Goal: Task Accomplishment & Management: Manage account settings

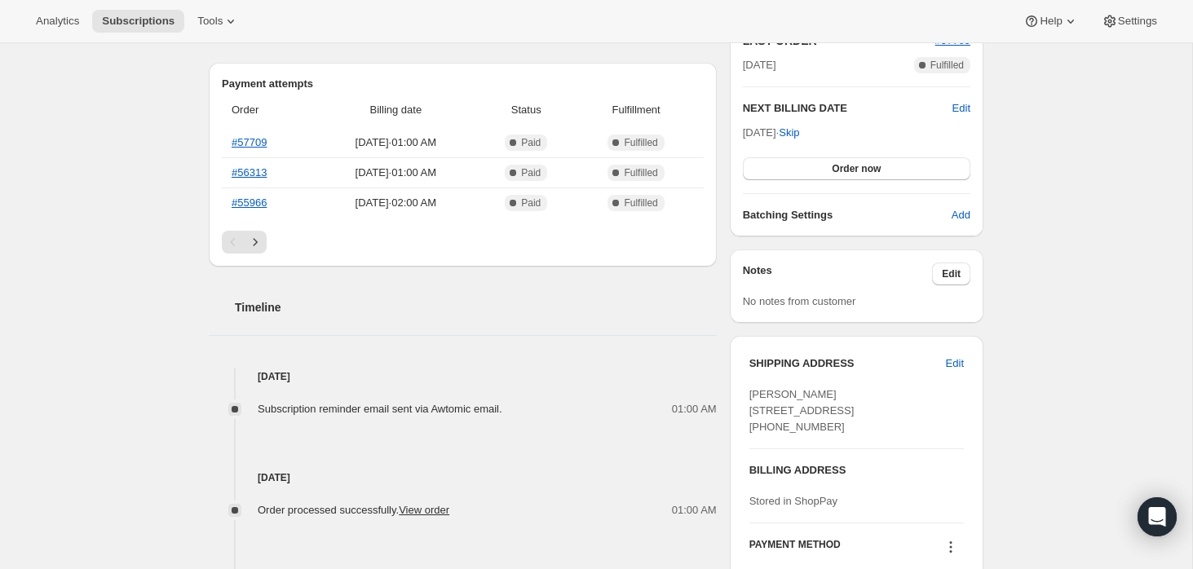
scroll to position [428, 0]
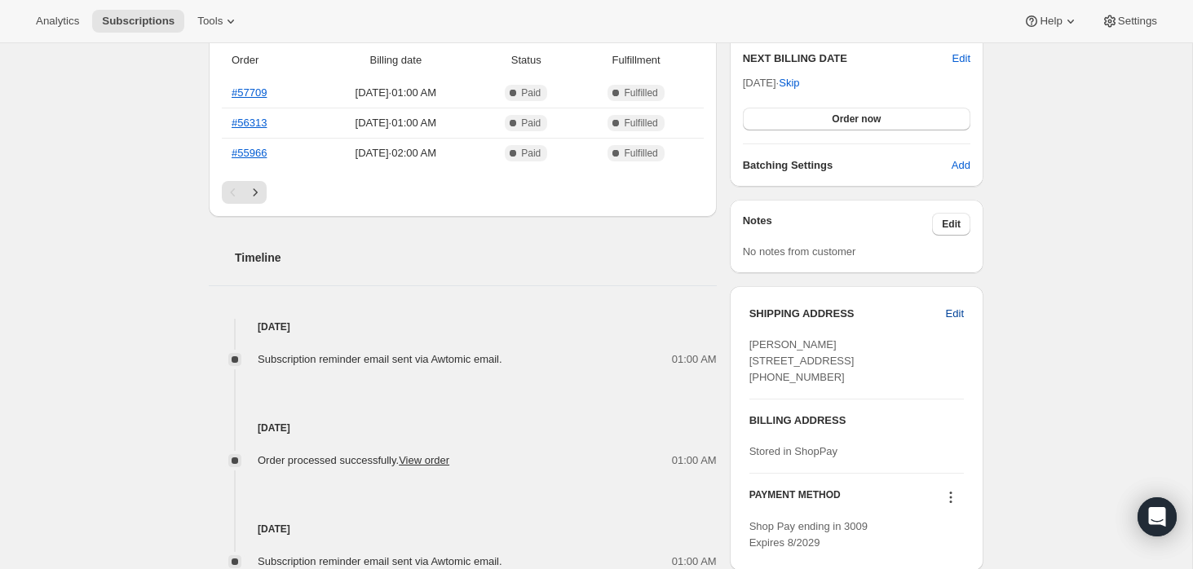
click at [957, 316] on span "Edit" at bounding box center [955, 314] width 18 height 16
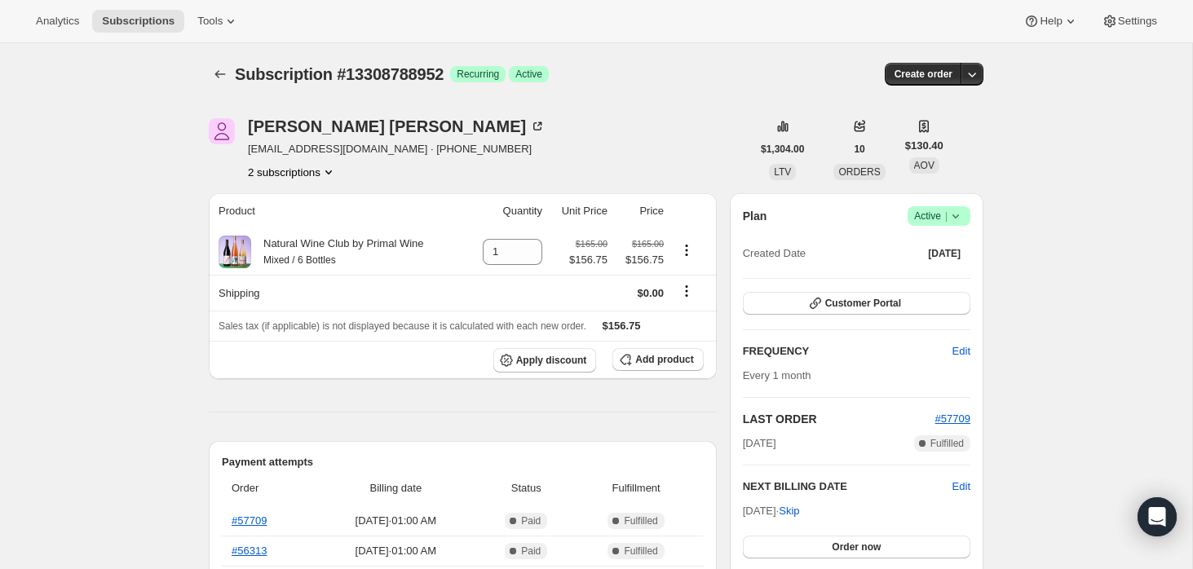
select select "TN"
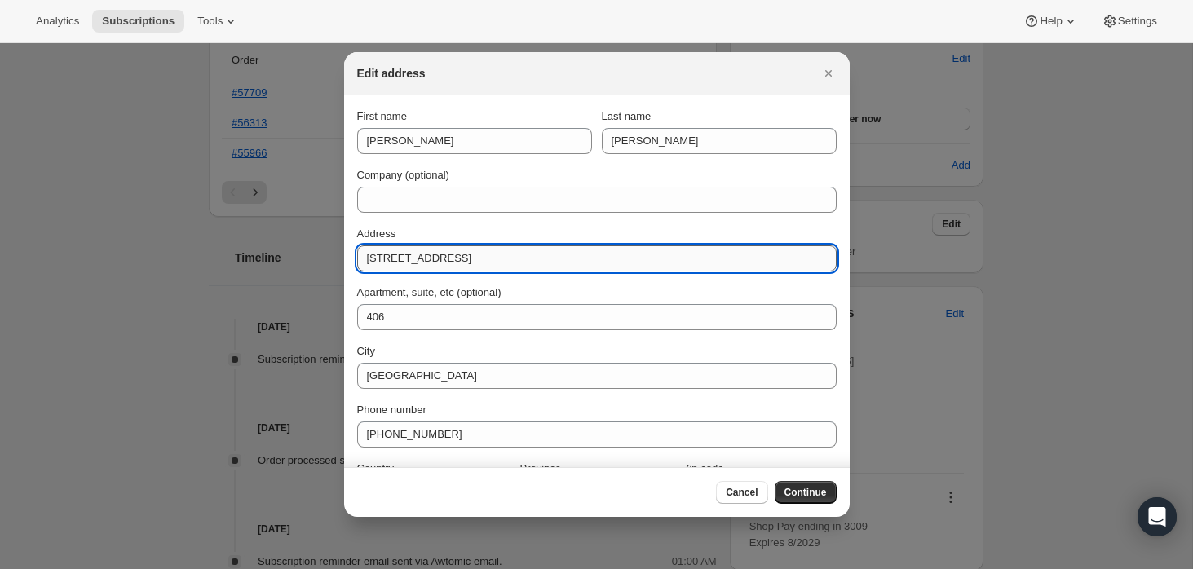
click at [391, 258] on input "[STREET_ADDRESS]" at bounding box center [596, 258] width 479 height 26
paste input "[PERSON_NAME] [STREET_ADDRESS][PERSON_NAME]"
drag, startPoint x: 469, startPoint y: 258, endPoint x: 250, endPoint y: 253, distance: 219.4
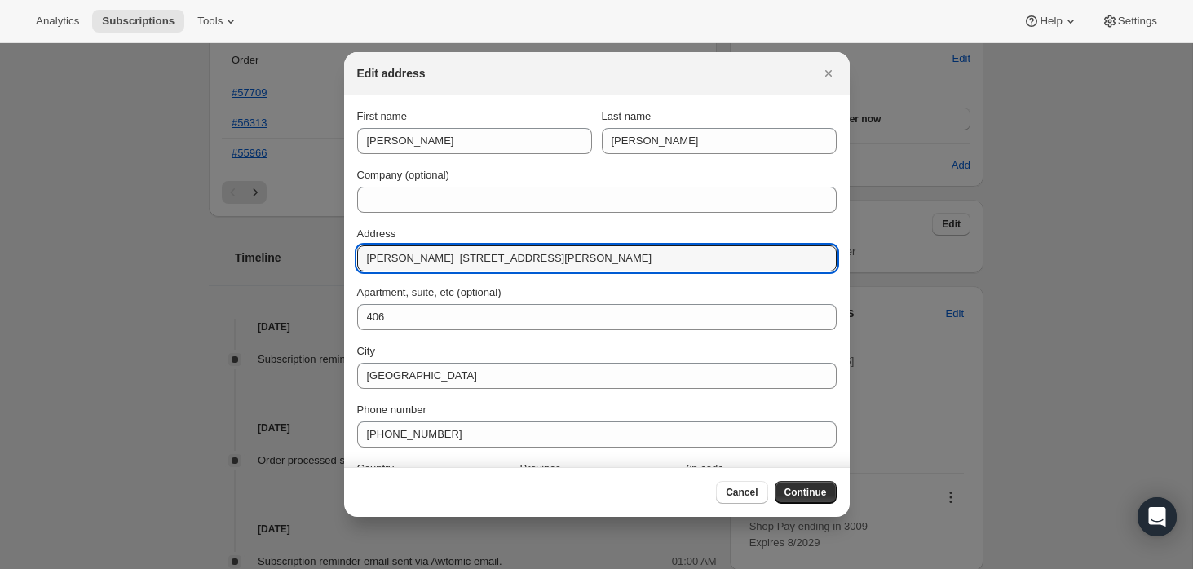
click at [584, 259] on input "[STREET_ADDRESS]" at bounding box center [596, 258] width 479 height 26
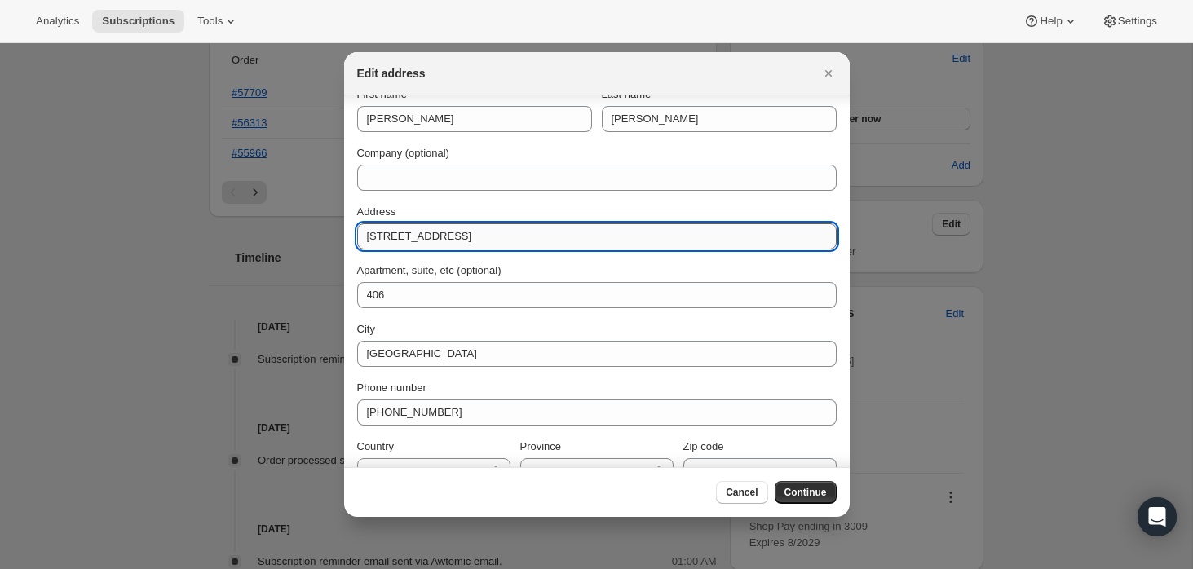
scroll to position [23, 0]
drag, startPoint x: 514, startPoint y: 236, endPoint x: 480, endPoint y: 240, distance: 33.6
click at [480, 240] on input "[STREET_ADDRESS]" at bounding box center [596, 236] width 479 height 26
type input "[STREET_ADDRESS]"
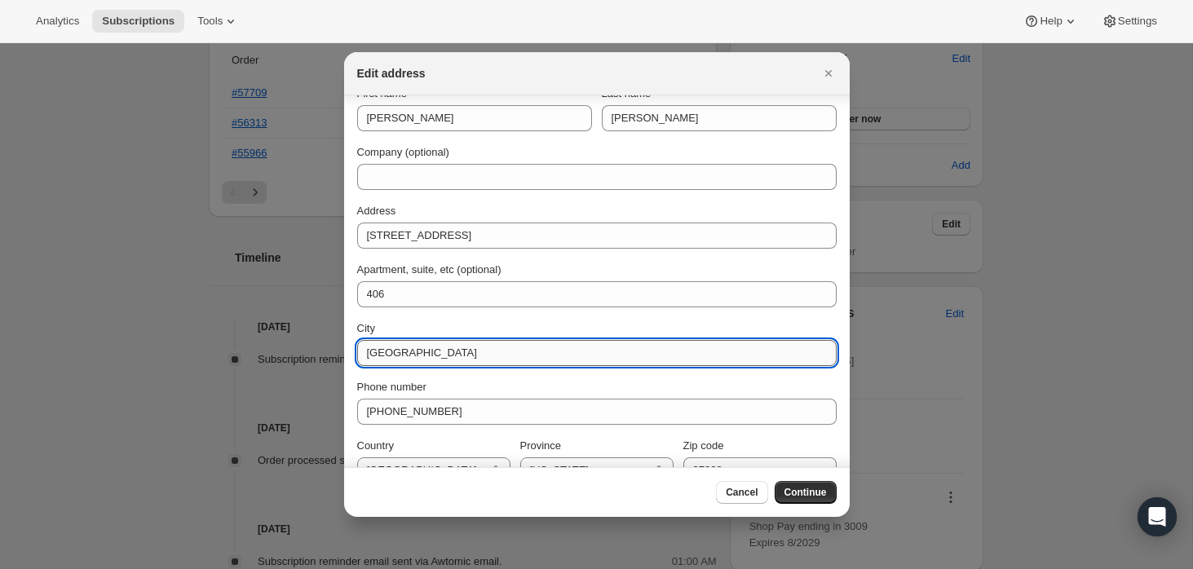
click at [390, 354] on input "[GEOGRAPHIC_DATA]" at bounding box center [596, 353] width 479 height 26
paste input "Austin"
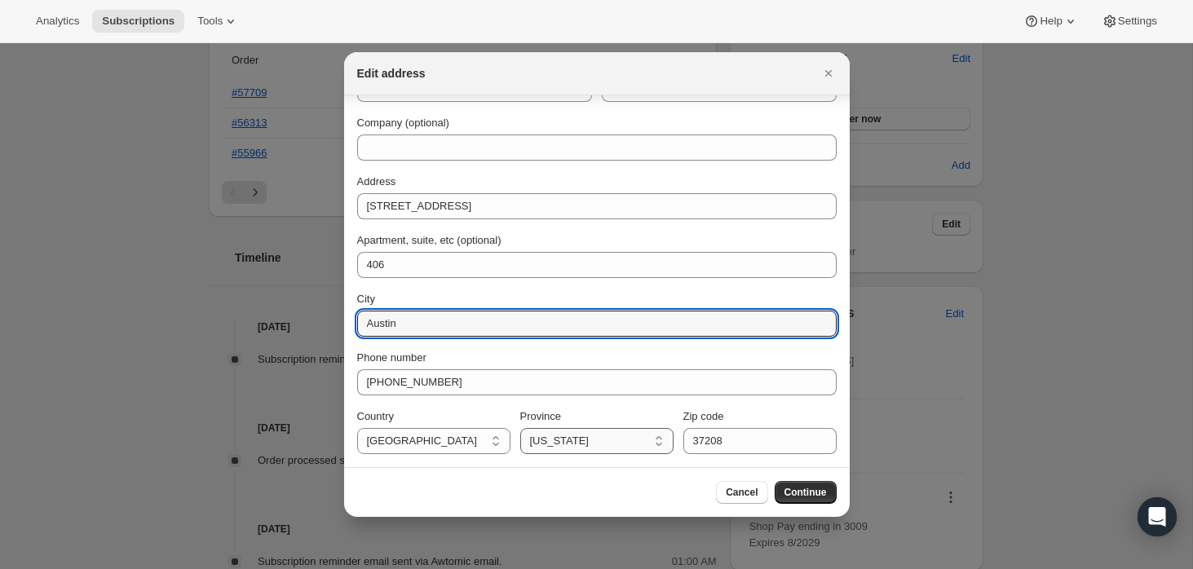
type input "Austin"
click at [589, 440] on select "[US_STATE] [US_STATE] [US_STATE] [US_STATE] [US_STATE] [US_STATE] [US_STATE] [U…" at bounding box center [596, 441] width 153 height 26
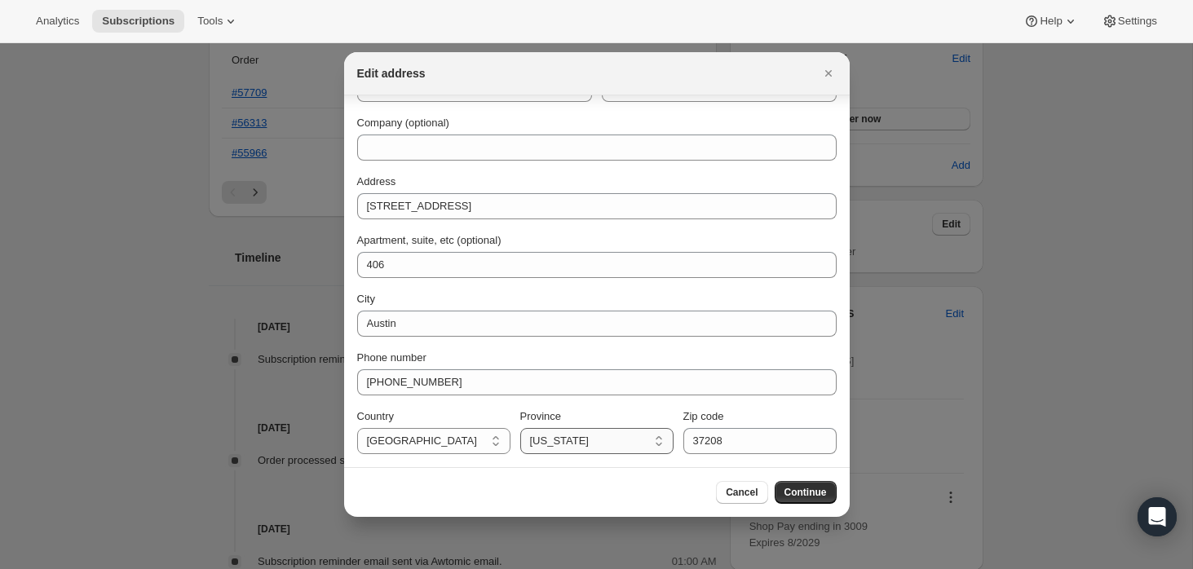
select select "[GEOGRAPHIC_DATA]"
click at [520, 428] on select "[US_STATE] [US_STATE] [US_STATE] [US_STATE] [US_STATE] [US_STATE] [US_STATE] [U…" at bounding box center [596, 441] width 153 height 26
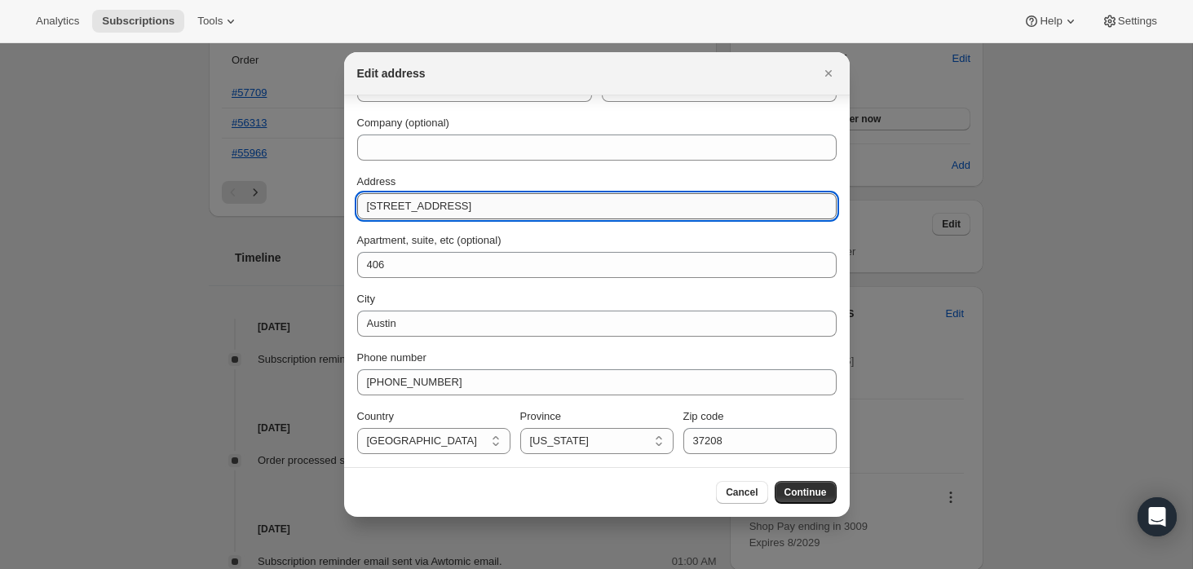
drag, startPoint x: 541, startPoint y: 209, endPoint x: 505, endPoint y: 208, distance: 35.9
click at [505, 208] on input "[STREET_ADDRESS]" at bounding box center [596, 206] width 479 height 26
type input "[STREET_ADDRESS]"
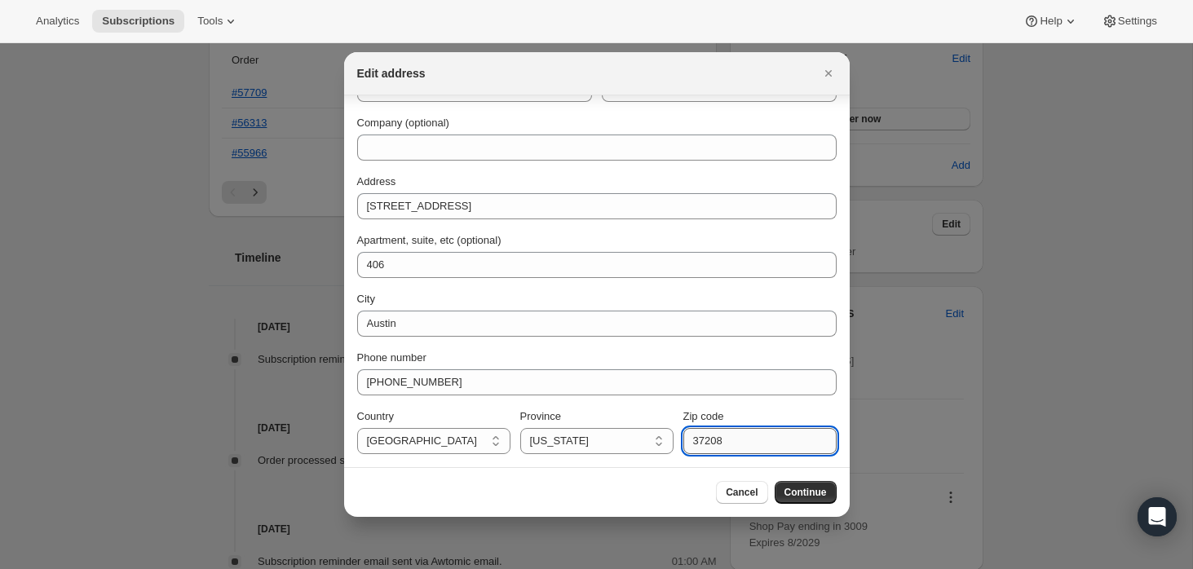
click at [713, 437] on input "37208" at bounding box center [759, 441] width 153 height 26
paste input "78703"
type input "78703"
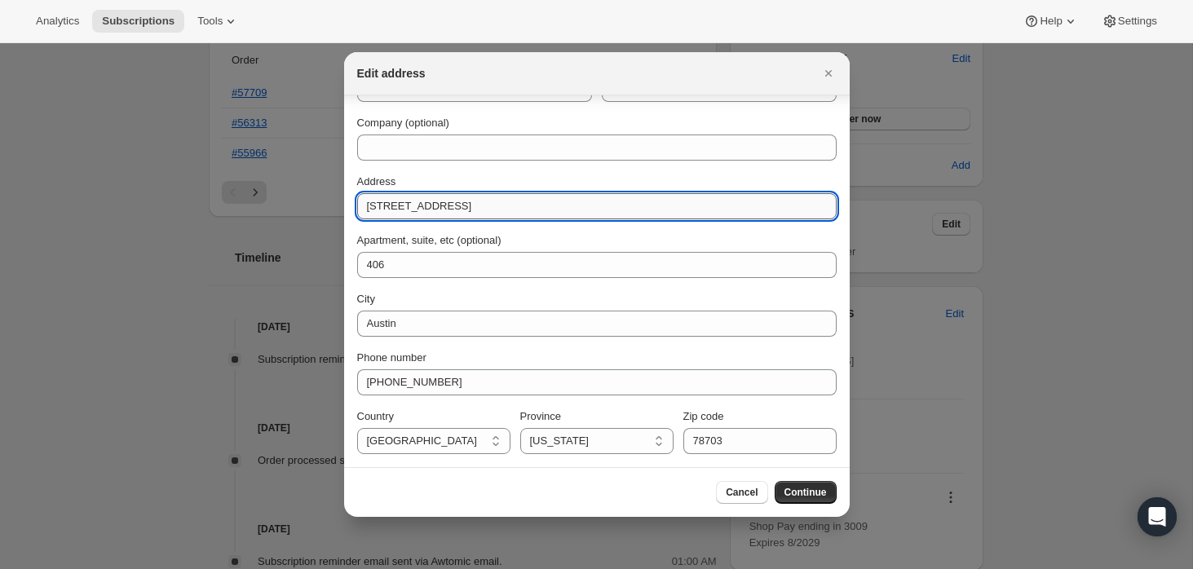
drag, startPoint x: 501, startPoint y: 207, endPoint x: 453, endPoint y: 208, distance: 47.3
click at [453, 208] on input "[STREET_ADDRESS]" at bounding box center [596, 206] width 479 height 26
type input "[STREET_ADDRESS]"
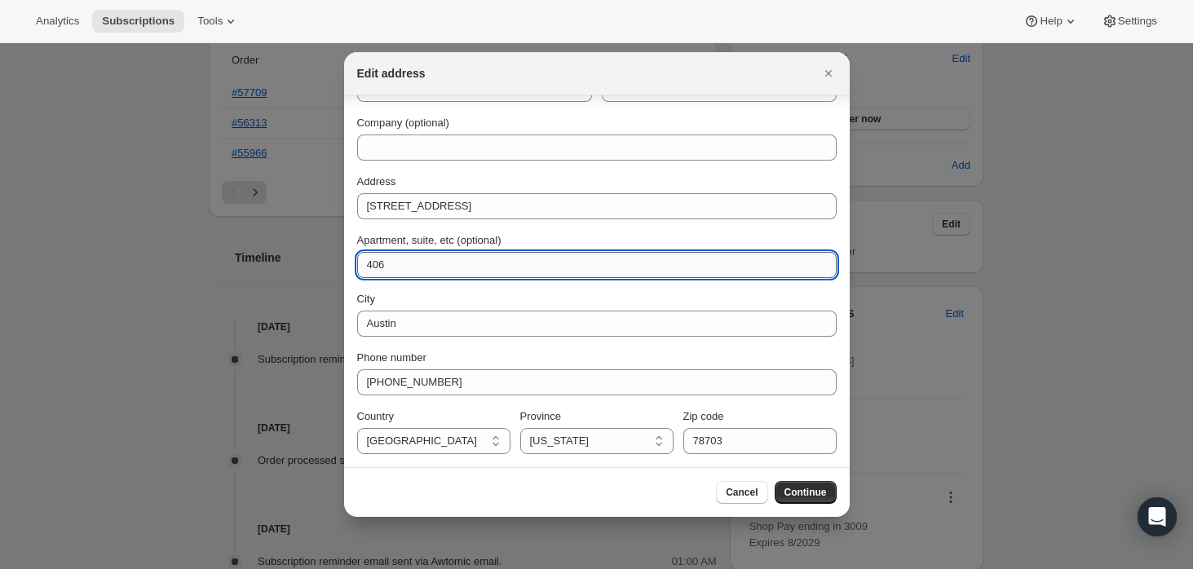
click at [375, 263] on input "406" at bounding box center [596, 265] width 479 height 26
paste input "1203"
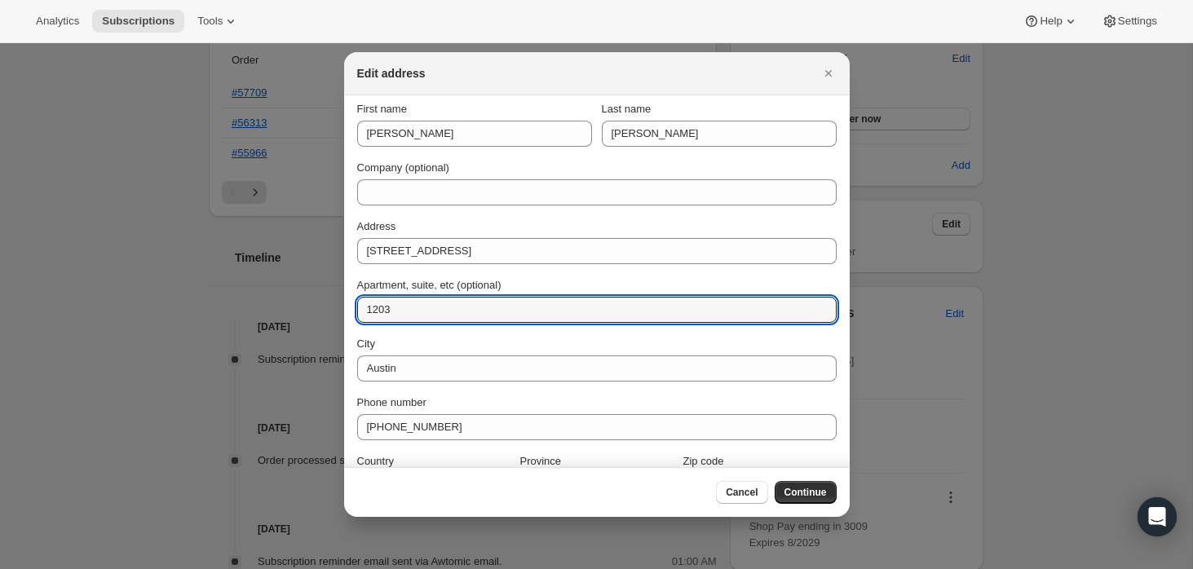
scroll to position [0, 0]
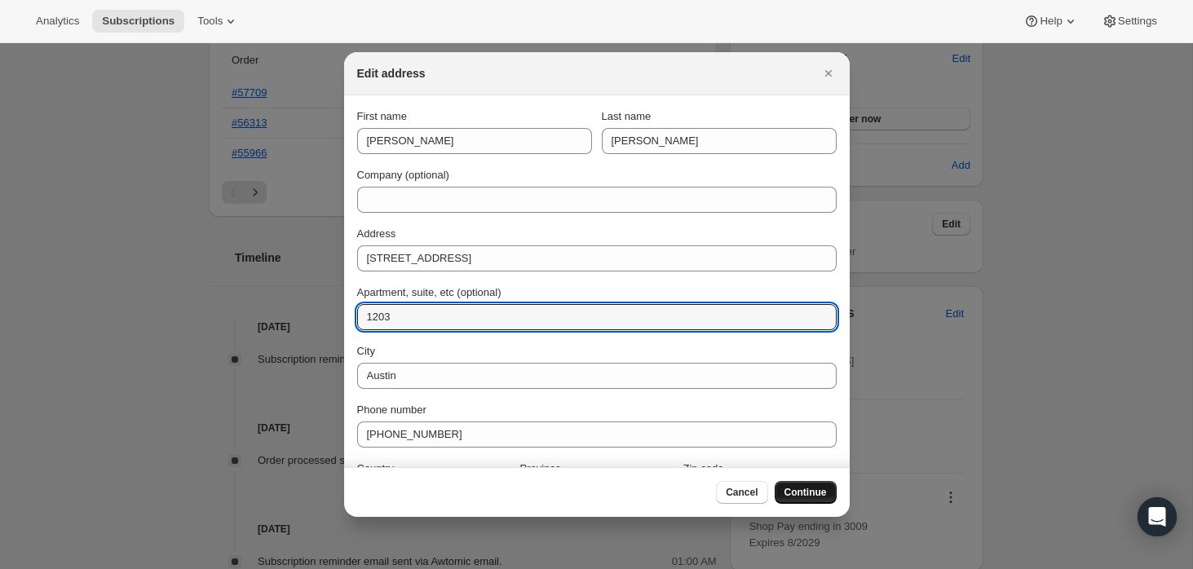
type input "1203"
click at [798, 488] on span "Continue" at bounding box center [805, 492] width 42 height 13
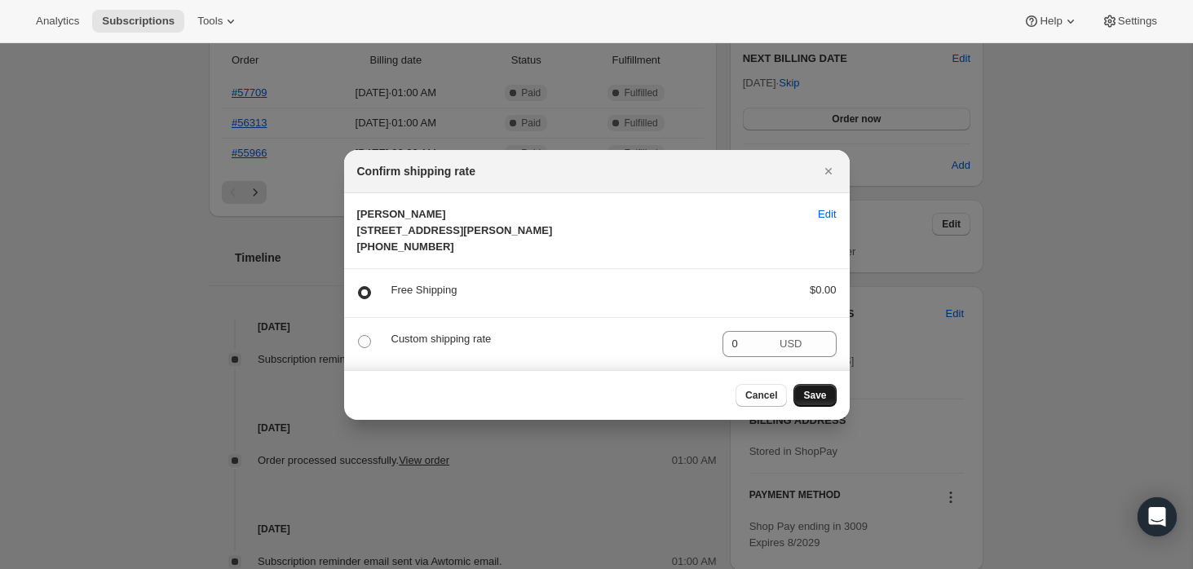
click at [807, 402] on span "Save" at bounding box center [814, 395] width 23 height 13
